Goal: Find specific page/section: Find specific page/section

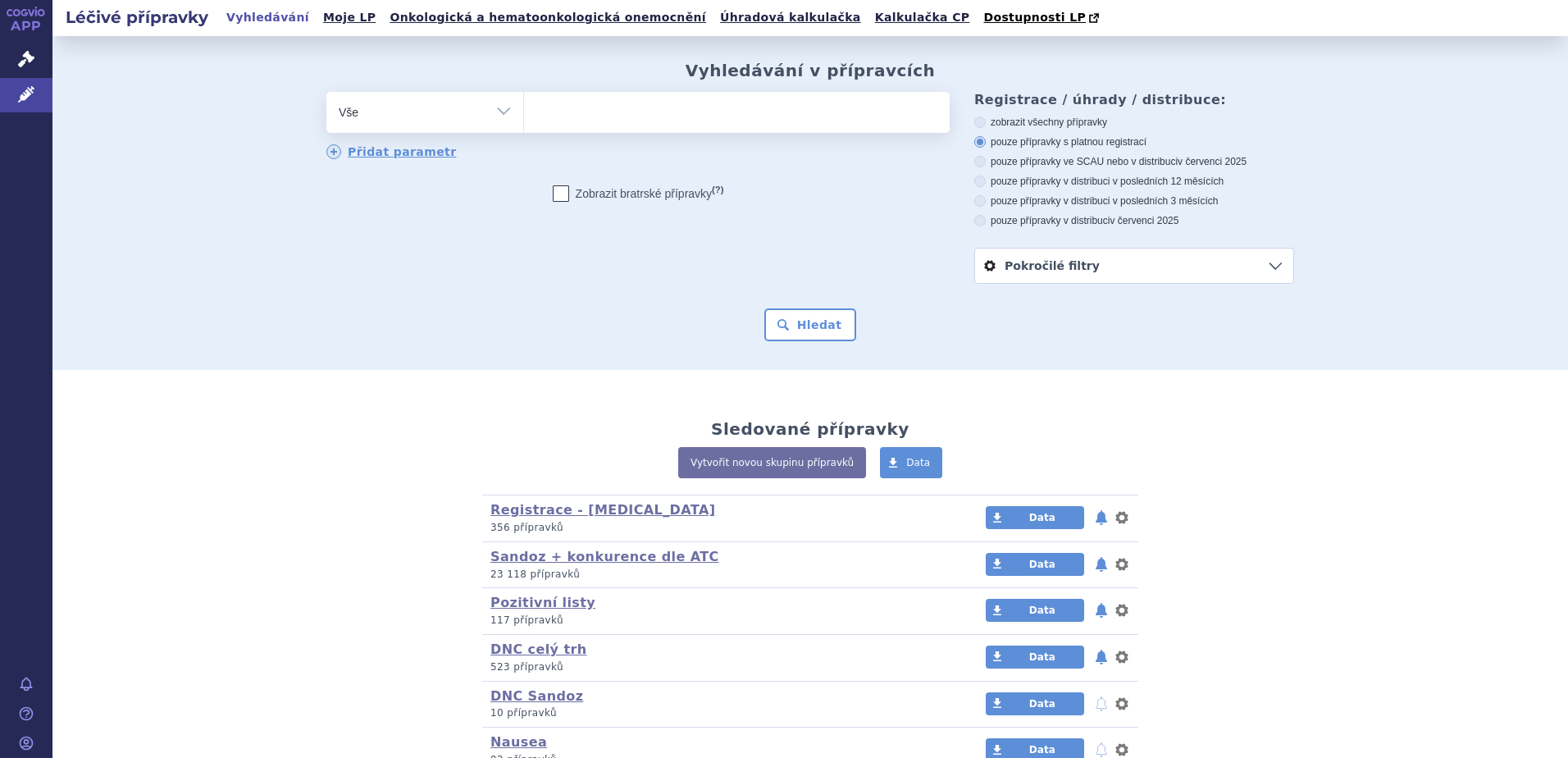
click at [653, 115] on ul at bounding box center [736, 109] width 425 height 35
click at [524, 115] on select at bounding box center [523, 112] width 1 height 41
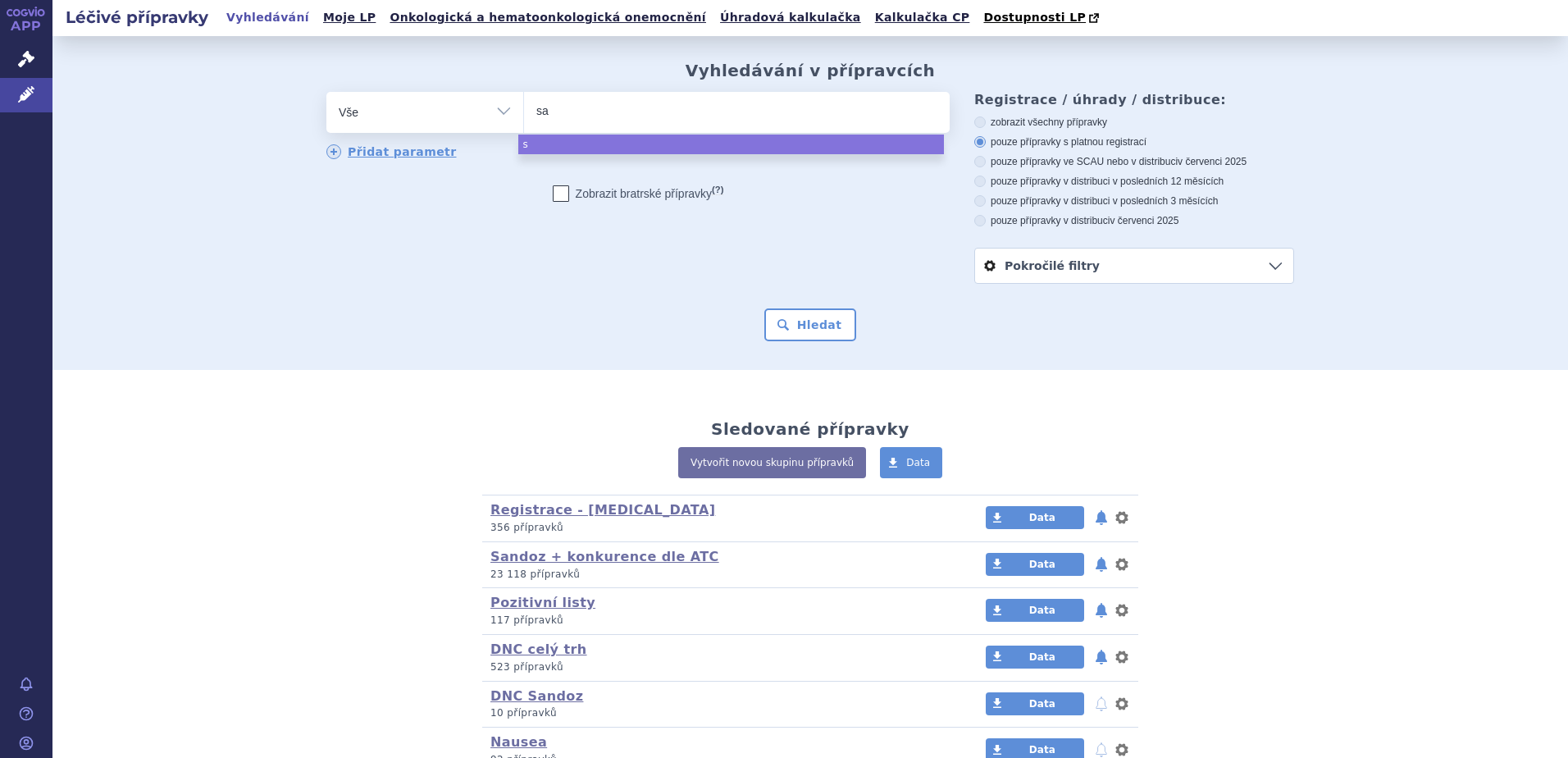
type input "sal"
type input "salfu"
type input "salfum"
type input "salfumix"
select select "salfumix"
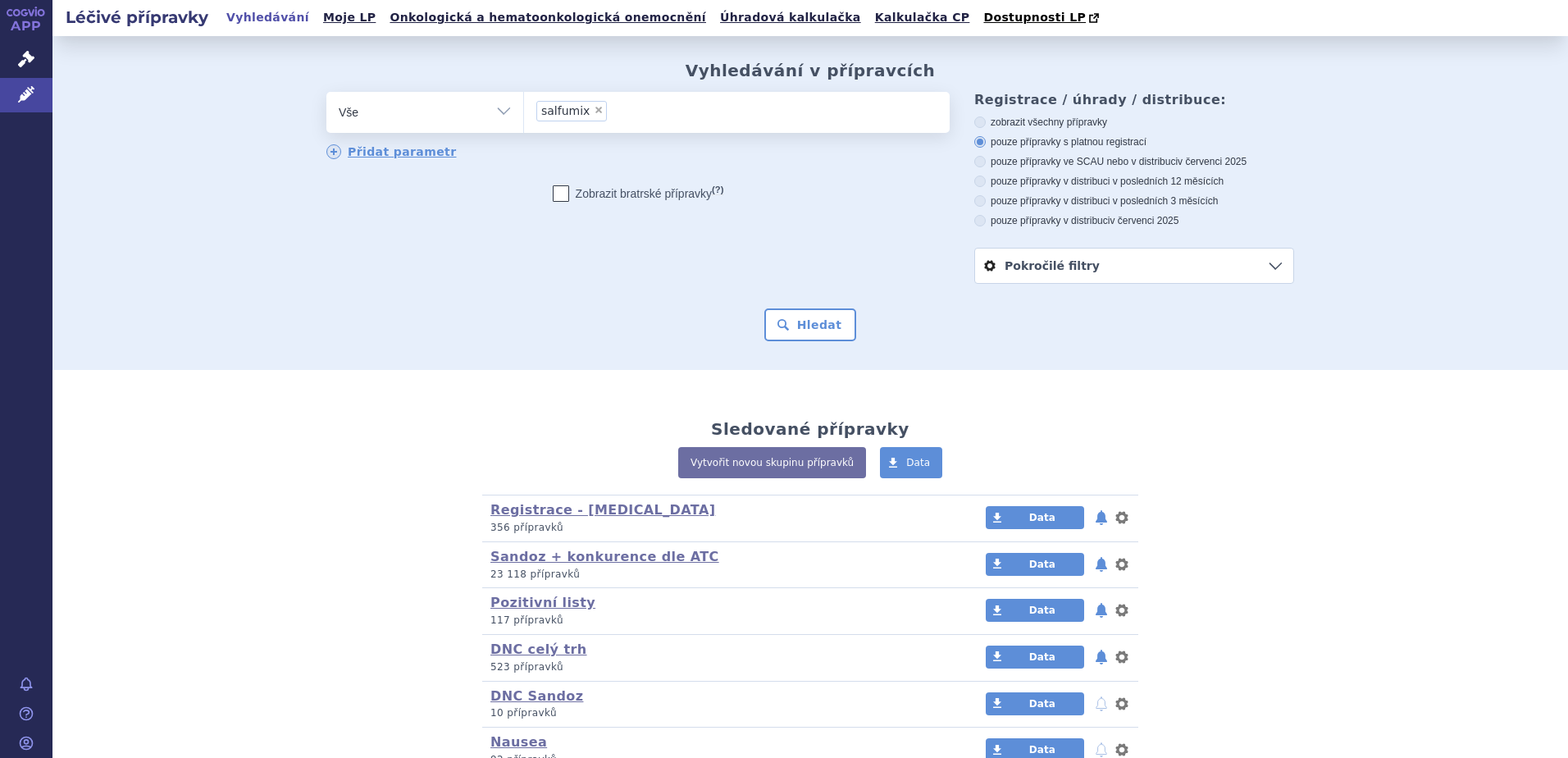
click at [594, 112] on span "×" at bounding box center [598, 110] width 9 height 9
click at [524, 112] on select "salfumix" at bounding box center [523, 112] width 1 height 41
select select
click at [983, 15] on span "Dostupnosti LP" at bounding box center [1034, 17] width 103 height 13
